Goal: Find specific page/section: Find specific page/section

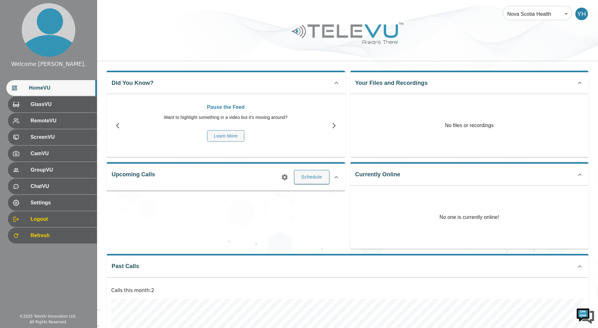
click at [335, 177] on icon at bounding box center [337, 177] width 8 height 8
click at [333, 177] on icon at bounding box center [337, 175] width 8 height 8
drag, startPoint x: 306, startPoint y: 178, endPoint x: 279, endPoint y: 178, distance: 27.4
click at [279, 178] on div "Schedule" at bounding box center [305, 177] width 54 height 14
click at [284, 177] on icon "button" at bounding box center [285, 177] width 8 height 8
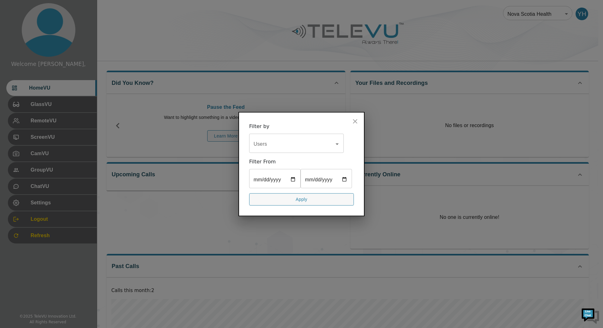
click at [288, 171] on input "date" at bounding box center [274, 180] width 51 height 18
click at [294, 171] on input "date" at bounding box center [274, 180] width 51 height 18
type input "[DATE]"
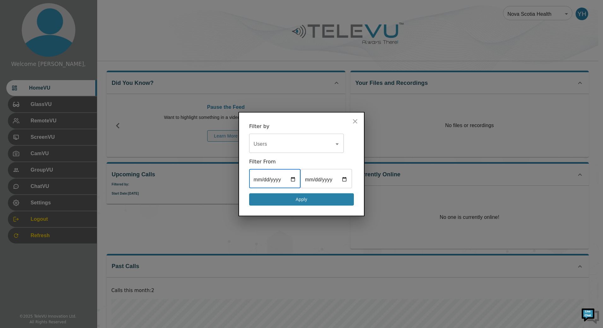
click at [301, 206] on button "Apply" at bounding box center [301, 199] width 105 height 12
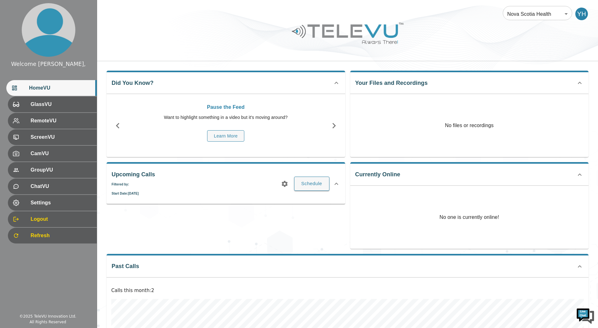
click at [135, 195] on div "Upcoming Calls Filtered by: Start Date : [DATE] Schedule" at bounding box center [226, 183] width 239 height 42
click at [283, 183] on icon "button" at bounding box center [285, 184] width 6 height 6
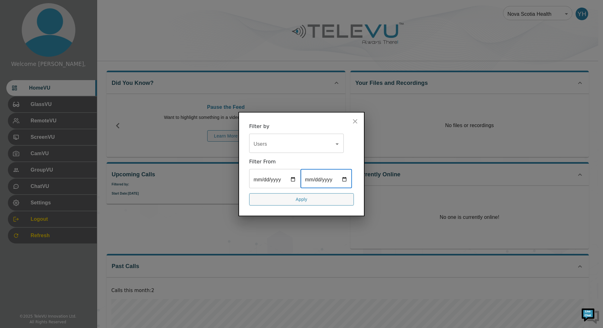
click at [300, 183] on input "date" at bounding box center [325, 180] width 51 height 18
click at [300, 188] on input "date" at bounding box center [325, 180] width 51 height 18
type input "[DATE]"
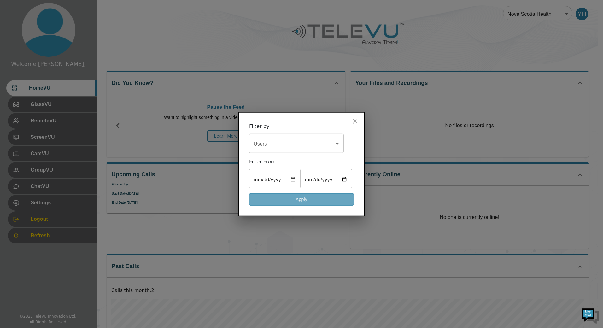
click at [302, 206] on button "Apply" at bounding box center [301, 199] width 105 height 12
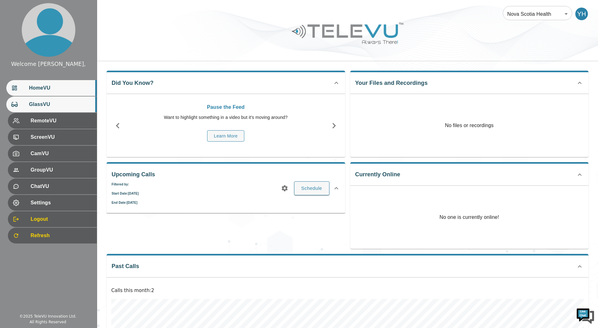
click at [52, 112] on div "GlassVU" at bounding box center [51, 104] width 90 height 16
